Goal: Check status: Check status

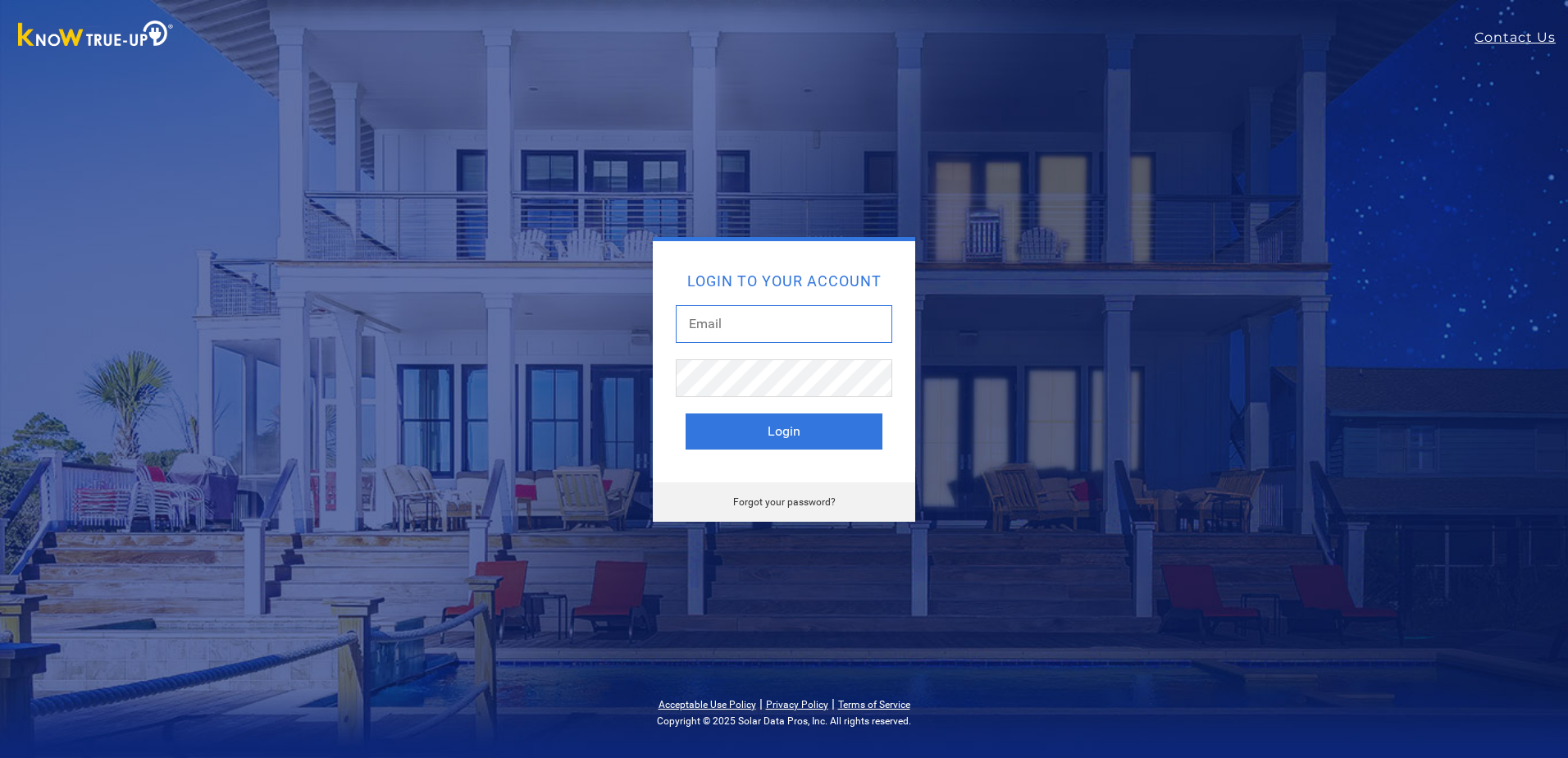
click at [699, 325] on input "text" at bounding box center [783, 324] width 216 height 38
type input "[EMAIL_ADDRESS][DOMAIN_NAME]"
click at [794, 427] on button "Login" at bounding box center [784, 432] width 196 height 36
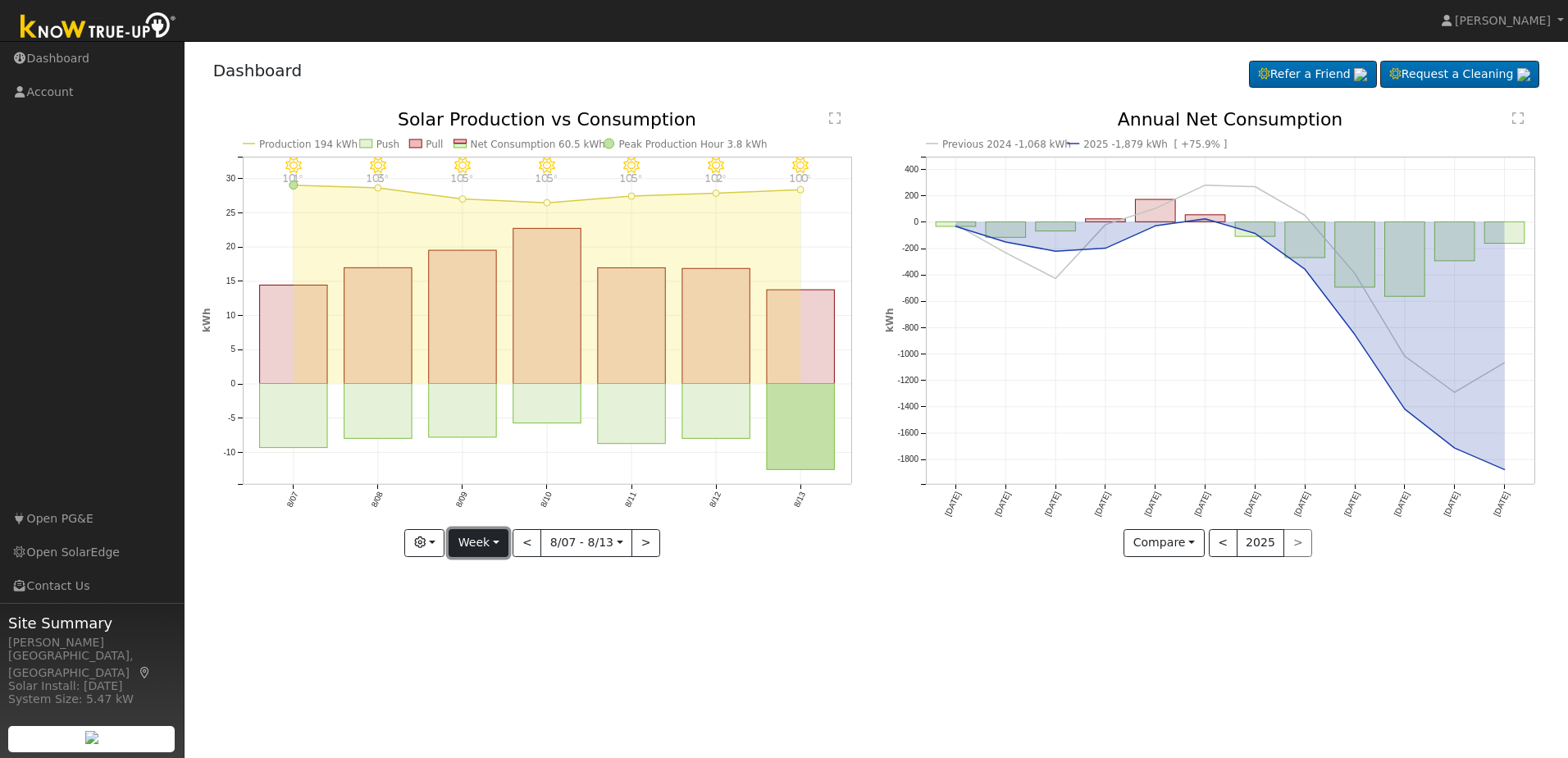
click at [501, 544] on button "Week" at bounding box center [478, 543] width 60 height 28
click at [494, 621] on link "Month" at bounding box center [506, 622] width 114 height 23
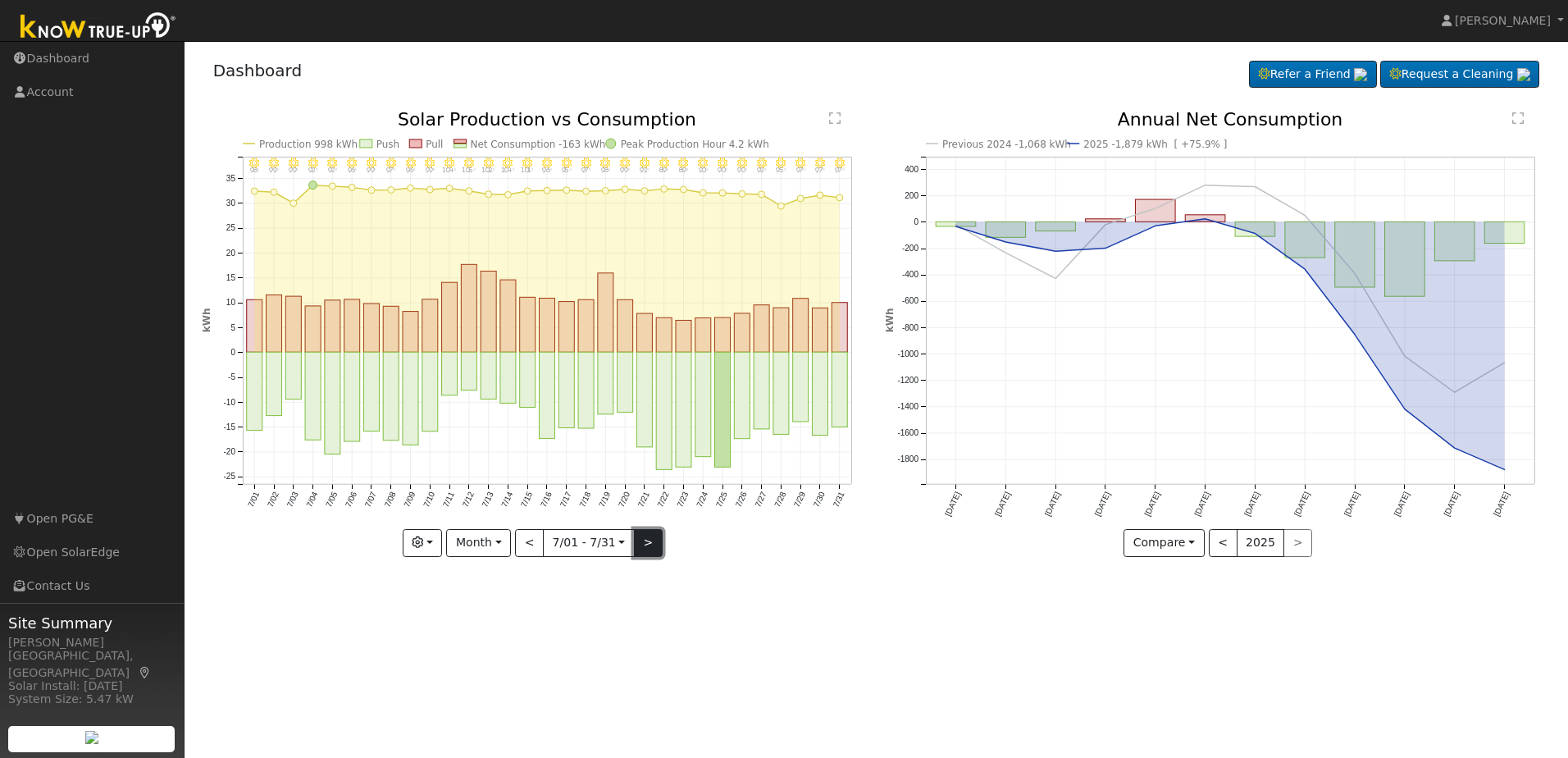
click at [642, 549] on button ">" at bounding box center [648, 543] width 29 height 28
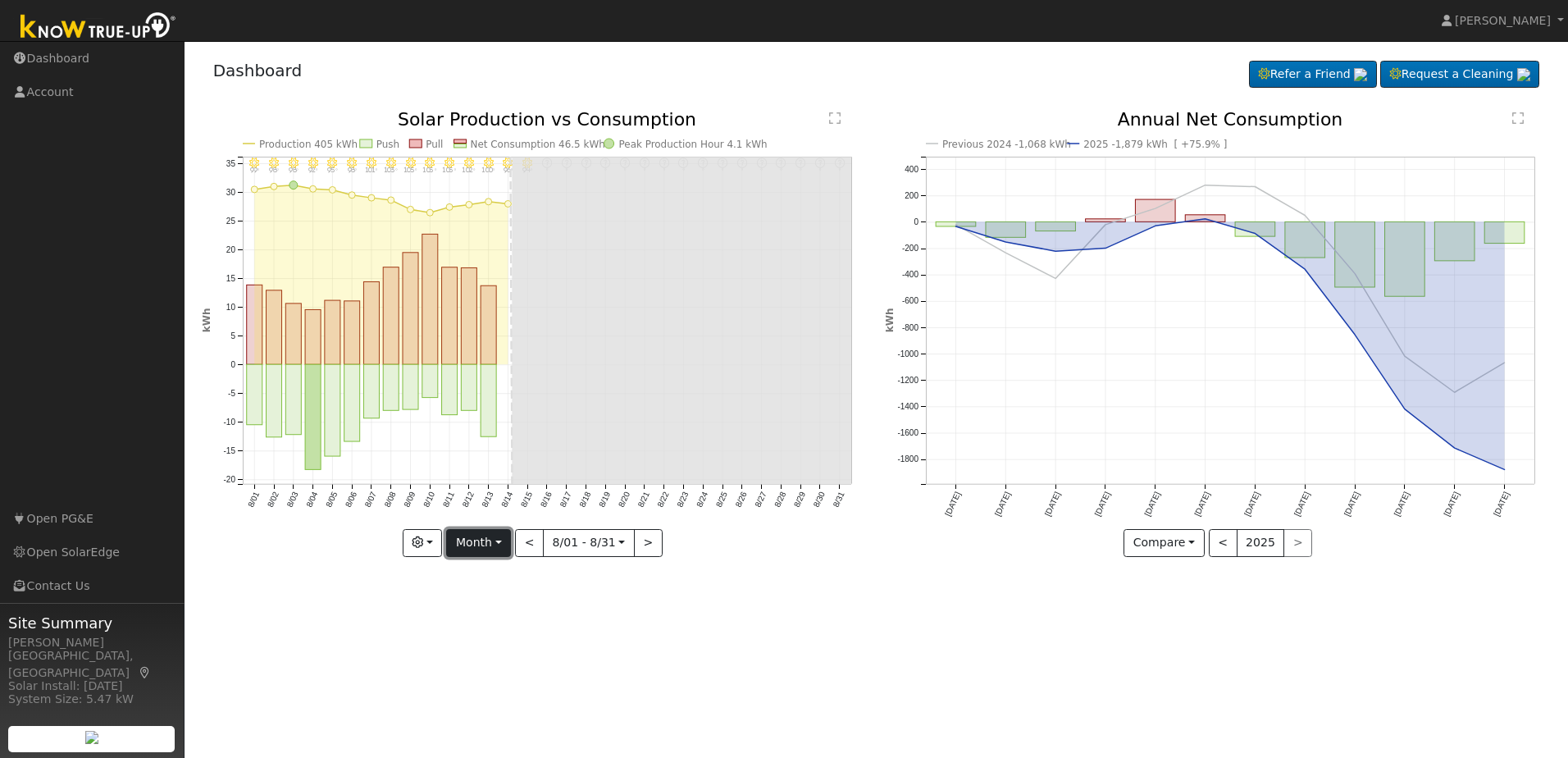
click at [488, 546] on button "Month" at bounding box center [478, 543] width 65 height 28
click at [532, 544] on button "<" at bounding box center [529, 543] width 29 height 28
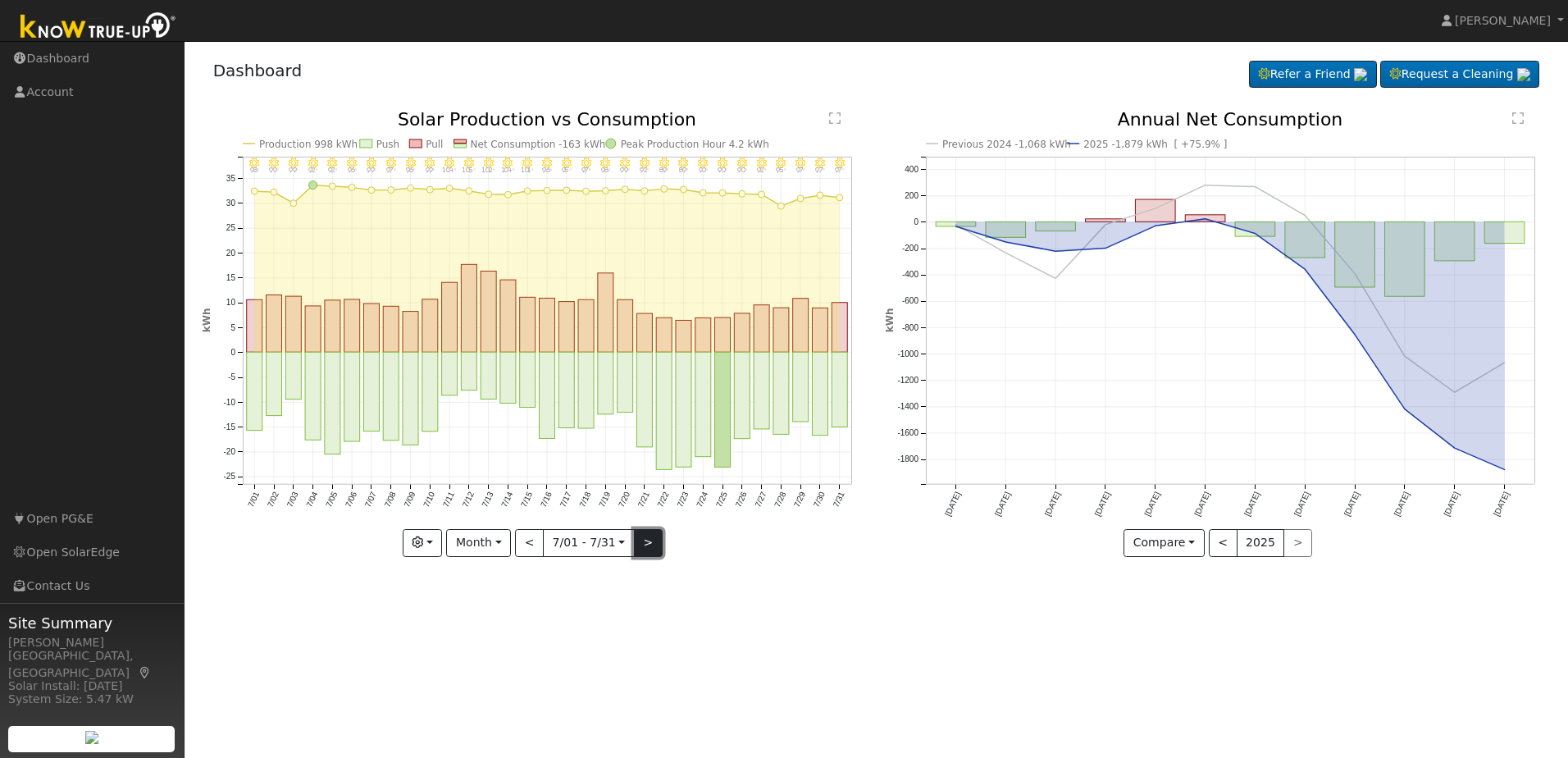
click at [649, 540] on button ">" at bounding box center [648, 543] width 29 height 28
type input "2025-08-01"
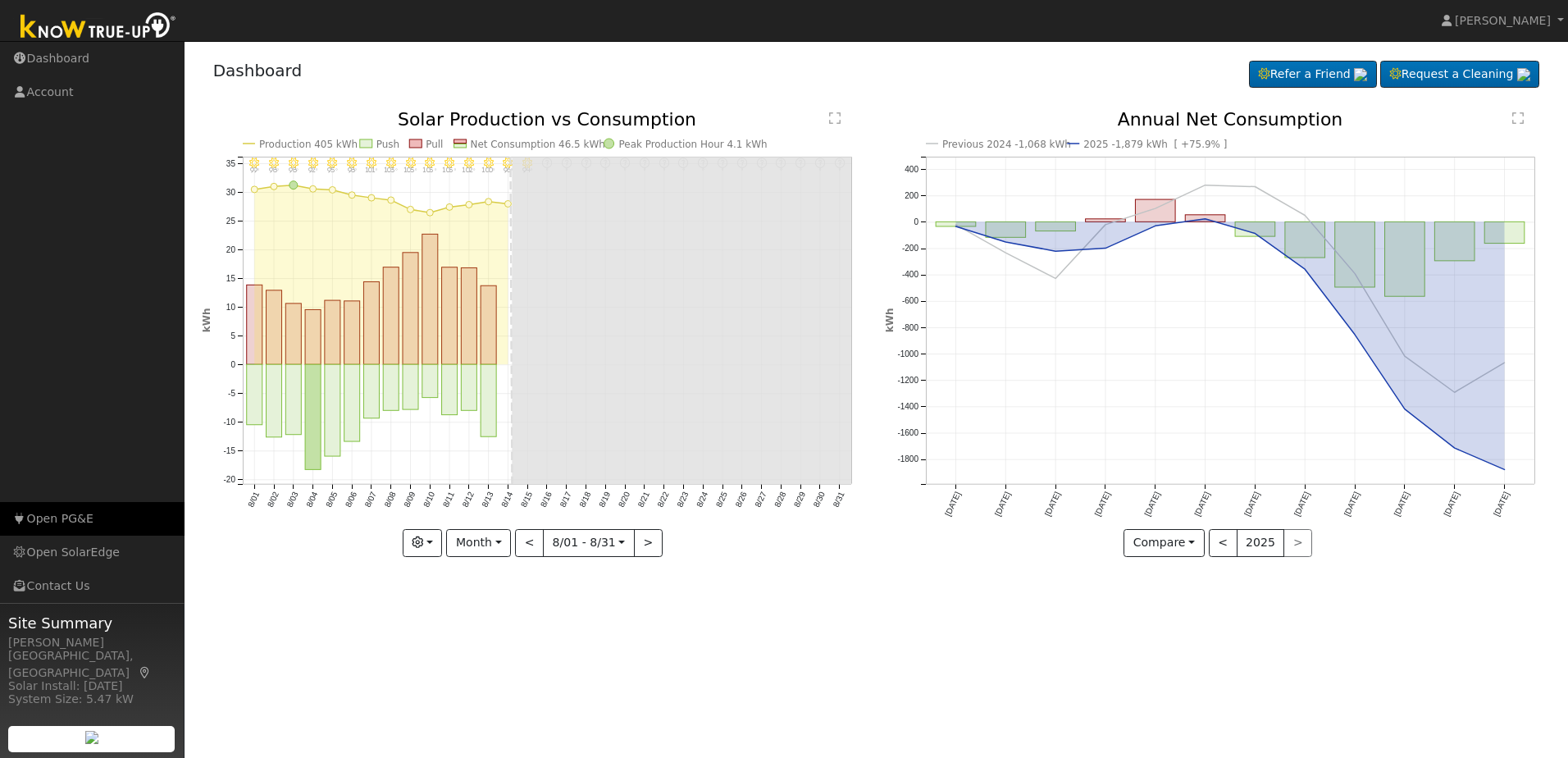
click at [78, 512] on link "Open PG&E" at bounding box center [92, 519] width 184 height 33
